Goal: Task Accomplishment & Management: Manage account settings

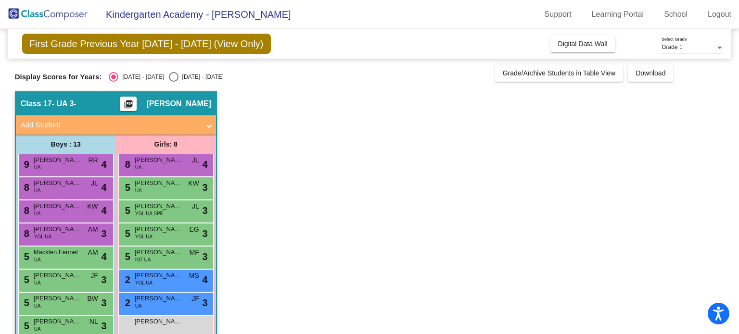
drag, startPoint x: 354, startPoint y: 183, endPoint x: 229, endPoint y: 288, distance: 163.2
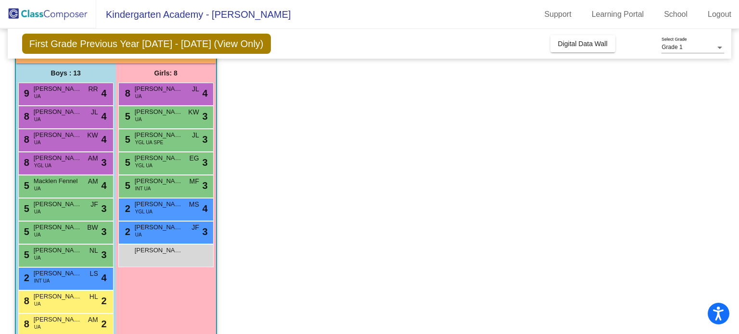
scroll to position [73, 0]
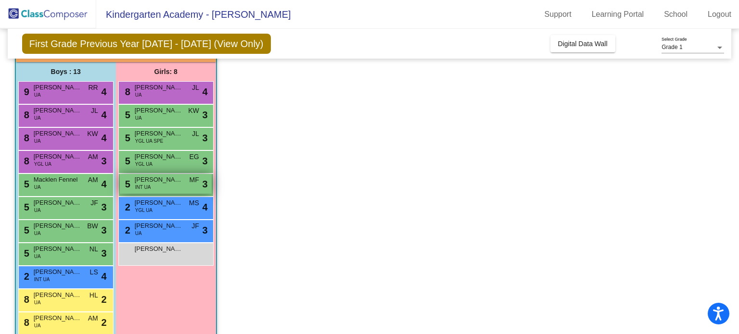
click at [147, 181] on span "[PERSON_NAME]" at bounding box center [159, 180] width 48 height 10
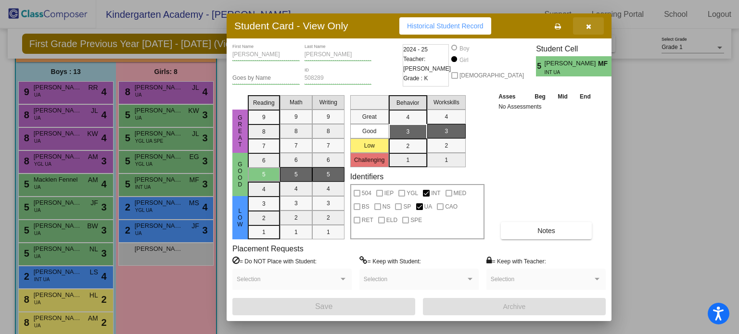
click at [587, 25] on icon "button" at bounding box center [588, 26] width 5 height 7
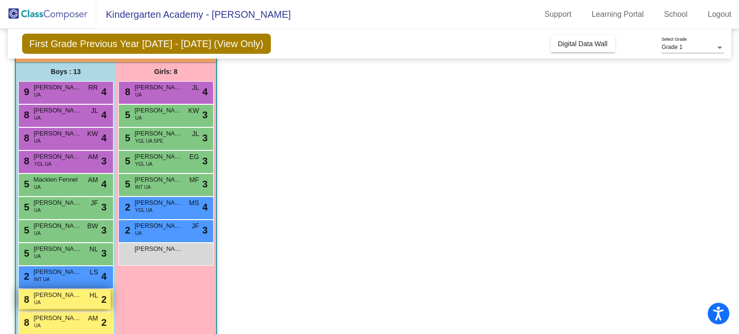
click at [51, 302] on div "8 [PERSON_NAME] UA HL lock do_not_disturb_alt 2" at bounding box center [65, 300] width 92 height 20
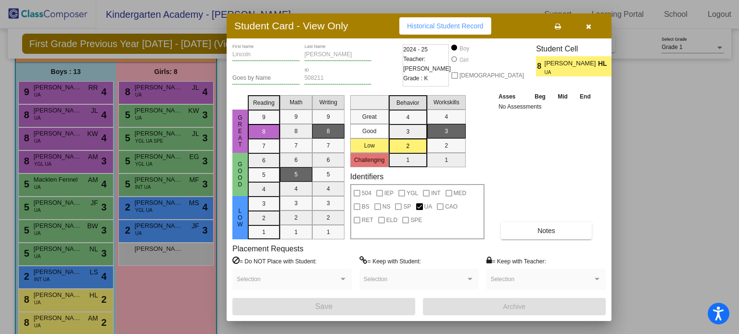
click at [586, 23] on icon "button" at bounding box center [588, 26] width 5 height 7
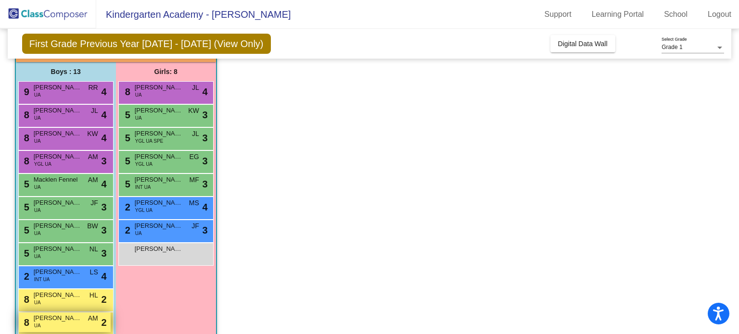
click at [58, 319] on span "[PERSON_NAME]" at bounding box center [58, 319] width 48 height 10
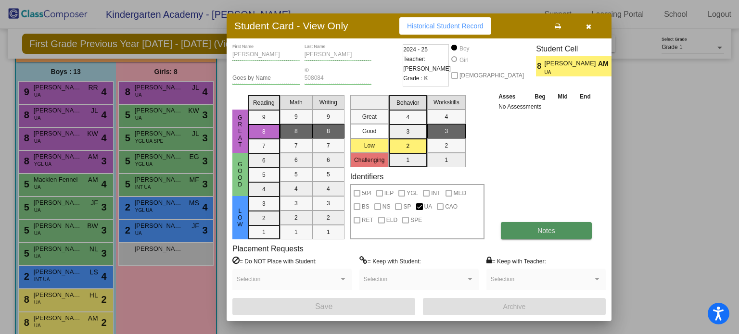
click at [544, 232] on span "Notes" at bounding box center [546, 231] width 18 height 8
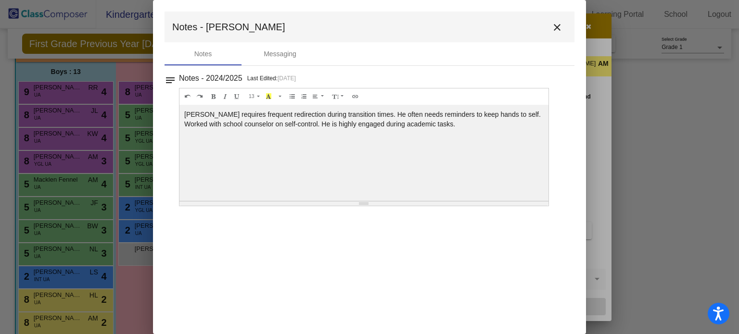
click at [559, 27] on mat-icon "close" at bounding box center [557, 28] width 12 height 12
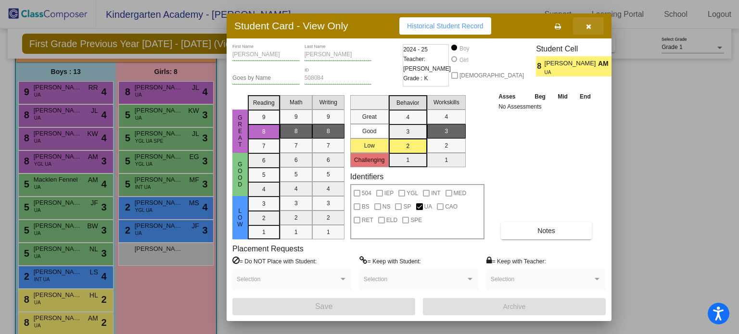
click at [587, 26] on icon "button" at bounding box center [588, 26] width 5 height 7
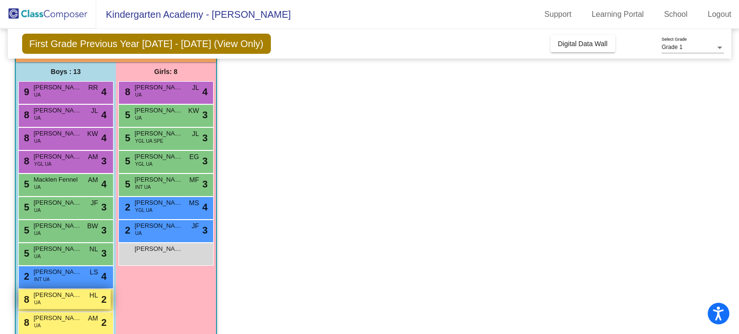
click at [60, 298] on span "[PERSON_NAME]" at bounding box center [58, 296] width 48 height 10
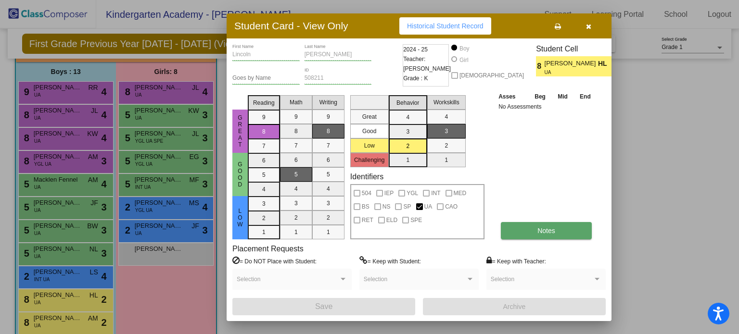
click at [528, 234] on button "Notes" at bounding box center [546, 230] width 91 height 17
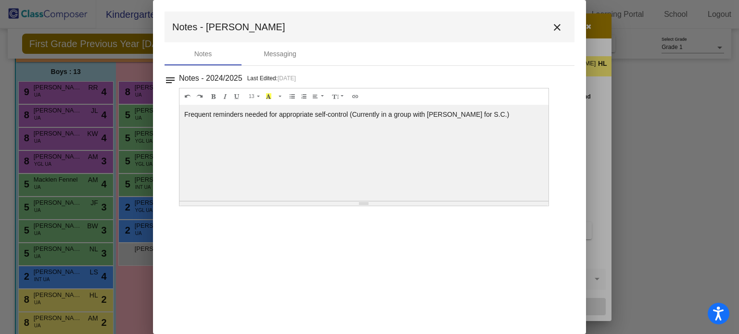
click at [556, 28] on mat-icon "close" at bounding box center [557, 28] width 12 height 12
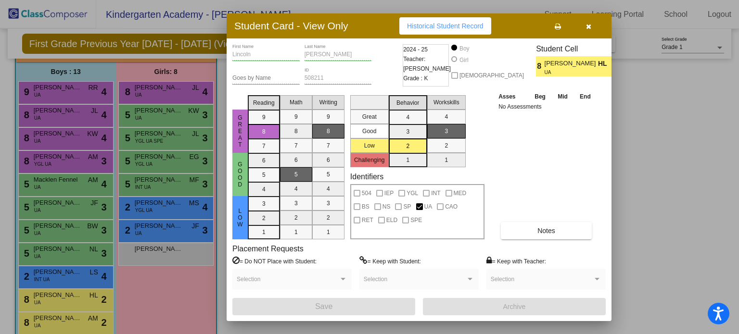
click at [588, 25] on icon "button" at bounding box center [588, 26] width 5 height 7
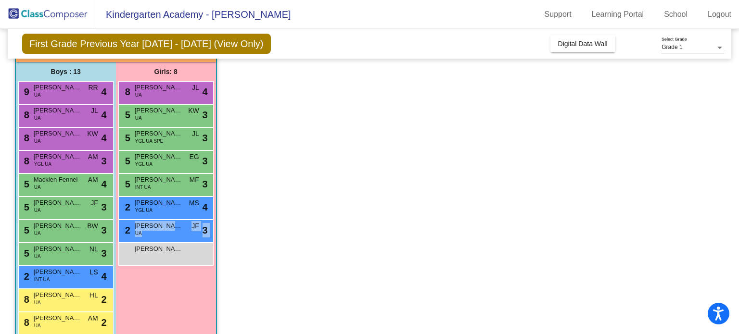
drag, startPoint x: 315, startPoint y: 234, endPoint x: 311, endPoint y: 307, distance: 73.2
click at [311, 307] on app-classroom "Class 17 - UA 3- picture_as_pdf [PERSON_NAME] Add Student First Name Last Name …" at bounding box center [370, 208] width 710 height 378
click at [697, 123] on app-classroom "Class 17 - UA 3- picture_as_pdf [PERSON_NAME] Add Student First Name Last Name …" at bounding box center [370, 208] width 710 height 378
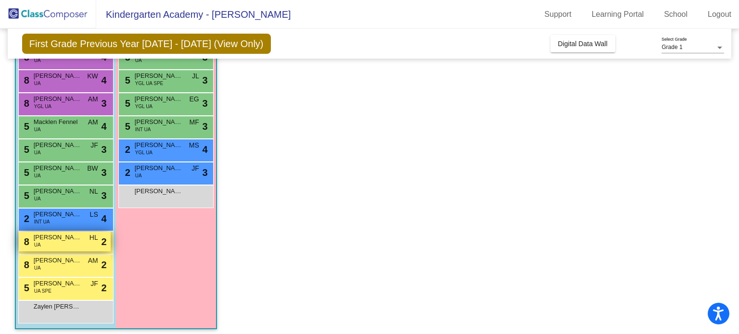
scroll to position [135, 0]
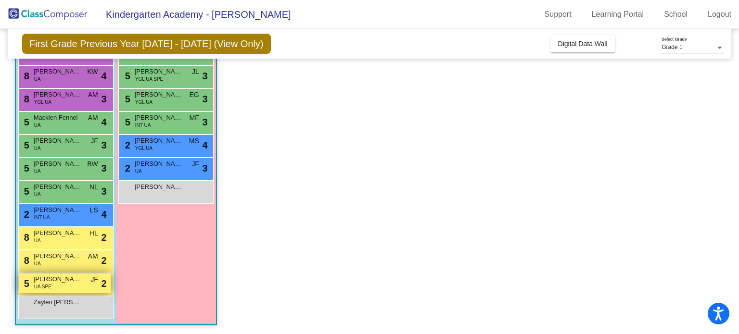
click at [63, 279] on span "[PERSON_NAME]" at bounding box center [58, 280] width 48 height 10
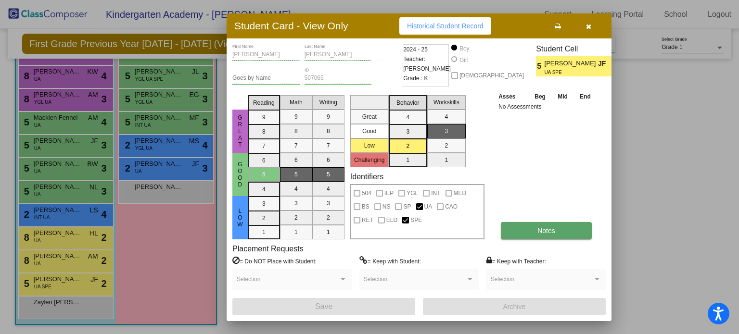
click at [534, 229] on button "Notes" at bounding box center [546, 230] width 91 height 17
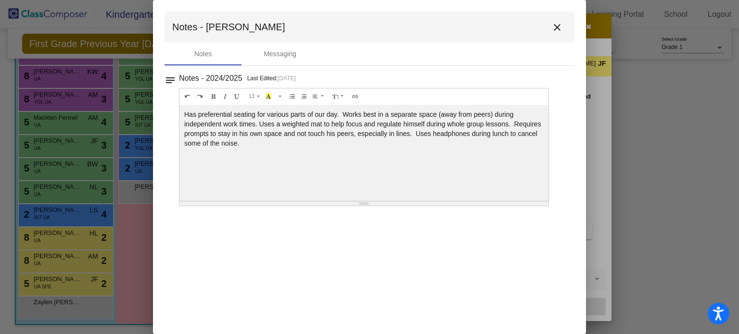
click at [557, 24] on mat-icon "close" at bounding box center [557, 28] width 12 height 12
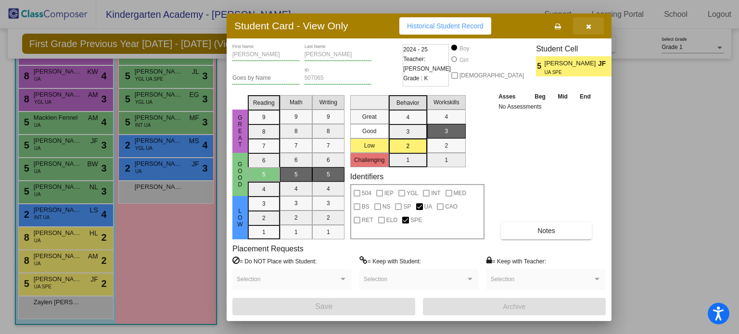
click at [588, 25] on icon "button" at bounding box center [588, 26] width 5 height 7
